Goal: Find specific page/section: Find specific page/section

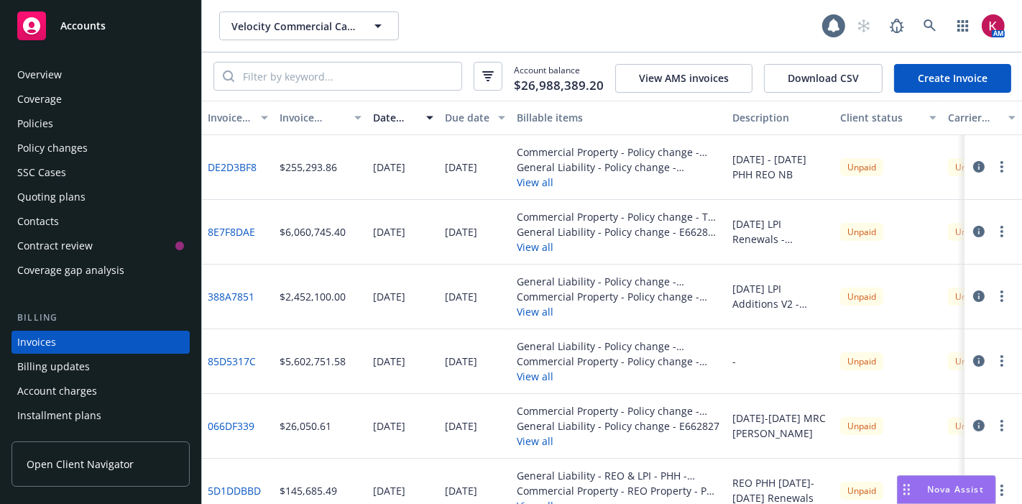
scroll to position [67, 0]
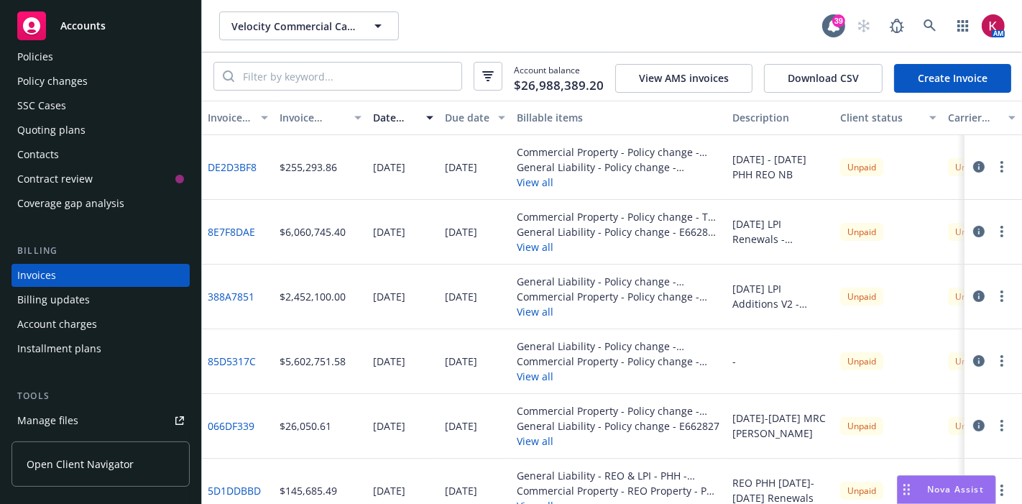
click at [55, 48] on div "Policies" at bounding box center [100, 56] width 167 height 23
